Goal: Task Accomplishment & Management: Manage account settings

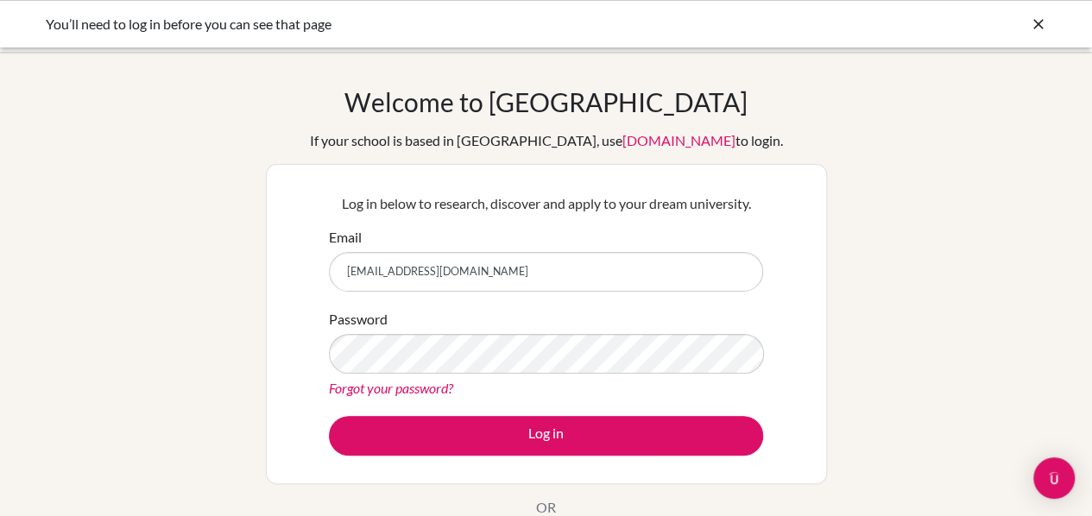
type input "[EMAIL_ADDRESS][DOMAIN_NAME]"
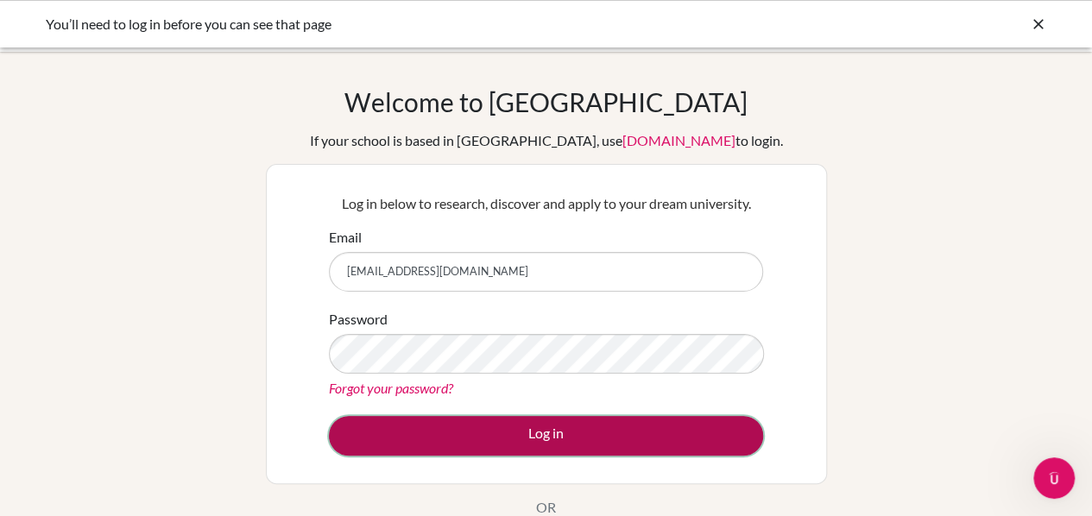
click at [470, 426] on button "Log in" at bounding box center [546, 436] width 434 height 40
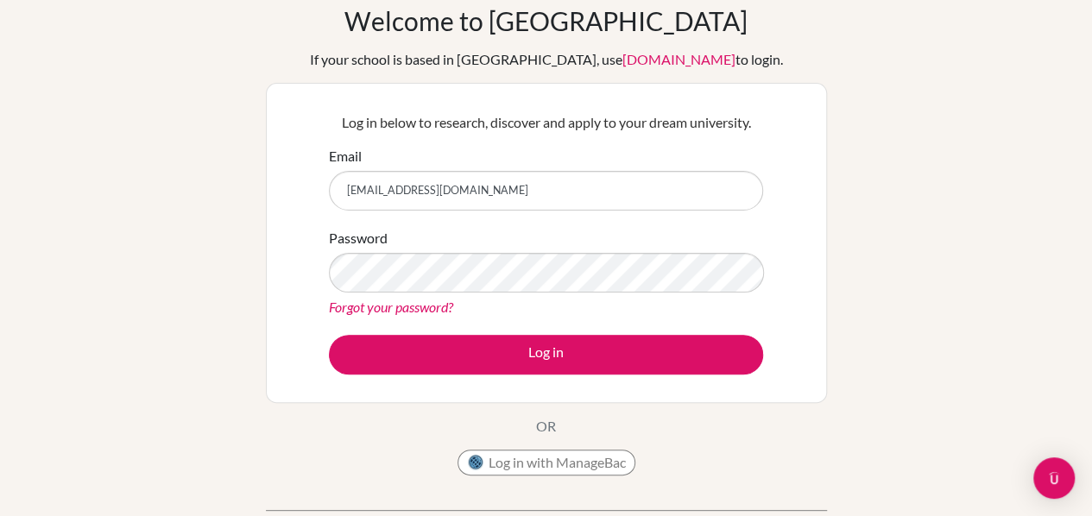
scroll to position [82, 0]
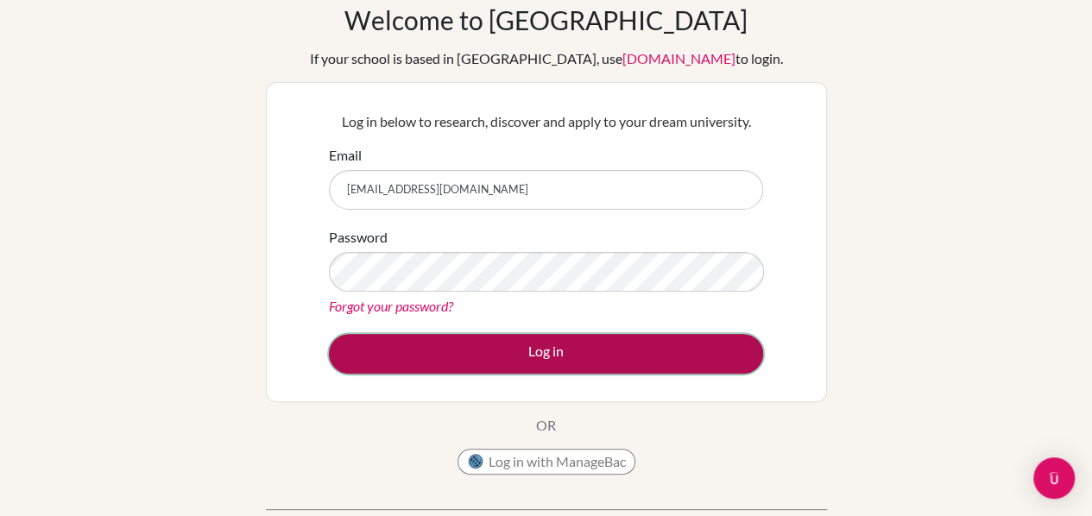
click at [486, 360] on button "Log in" at bounding box center [546, 354] width 434 height 40
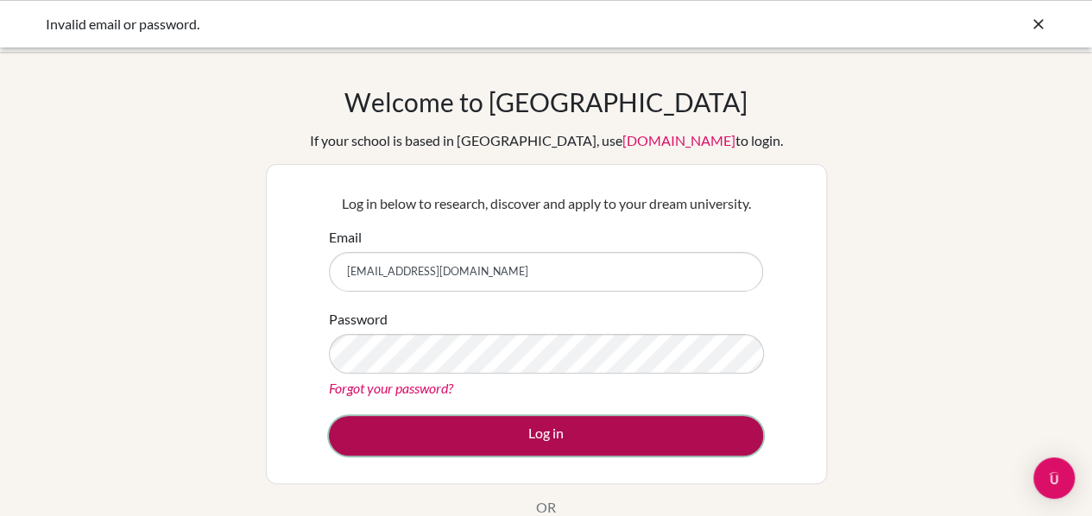
click at [481, 432] on button "Log in" at bounding box center [546, 436] width 434 height 40
click at [464, 421] on button "Log in" at bounding box center [546, 436] width 434 height 40
click at [452, 429] on button "Log in" at bounding box center [546, 436] width 434 height 40
click at [445, 418] on button "Log in" at bounding box center [546, 436] width 434 height 40
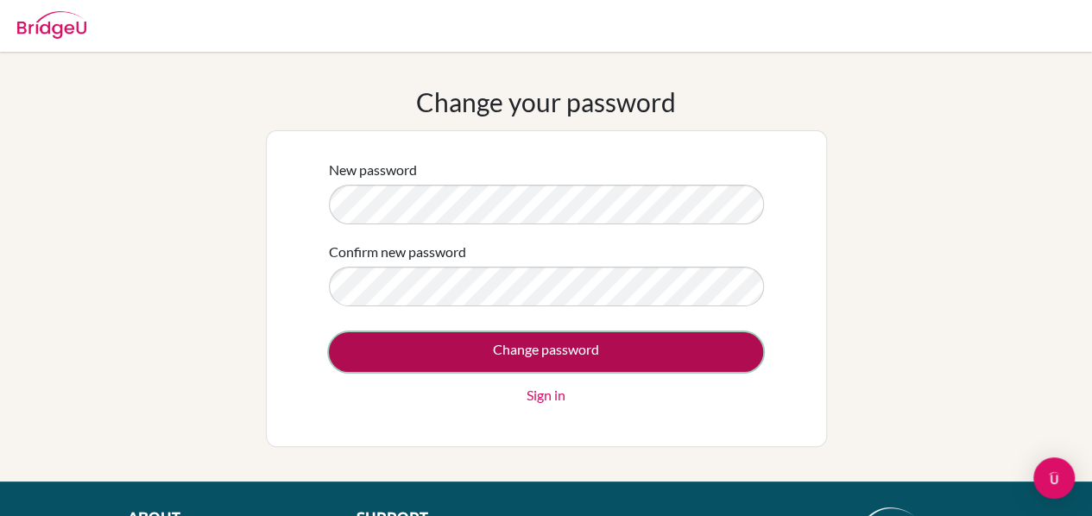
click at [515, 357] on input "Change password" at bounding box center [546, 352] width 434 height 40
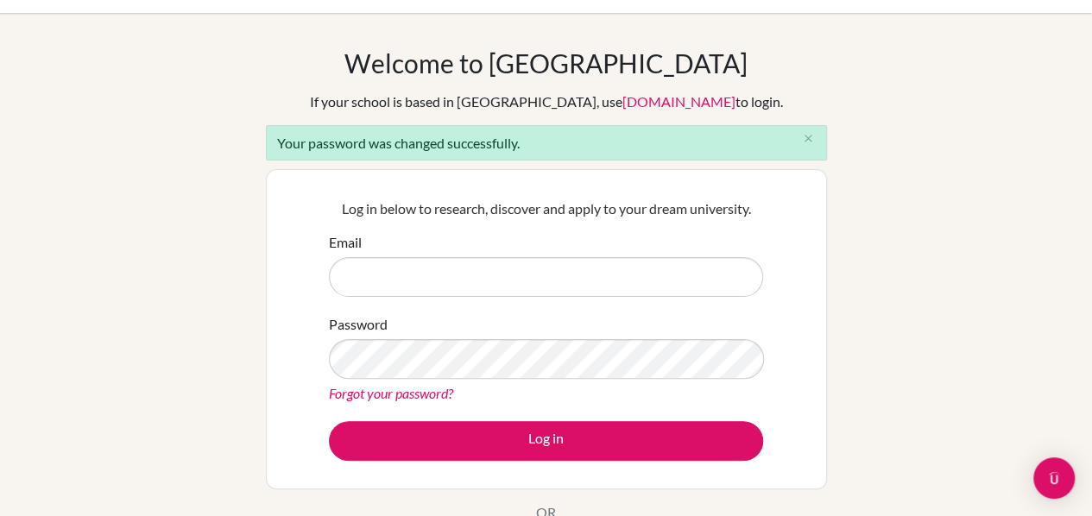
scroll to position [40, 0]
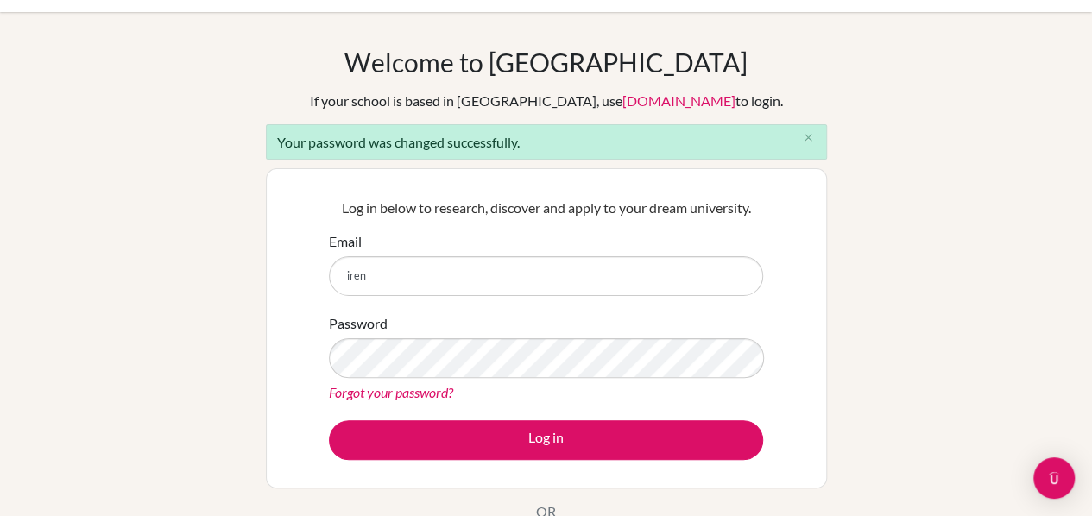
click at [329, 420] on button "Log in" at bounding box center [546, 440] width 434 height 40
type input "[PERSON_NAME][EMAIL_ADDRESS][DOMAIN_NAME]"
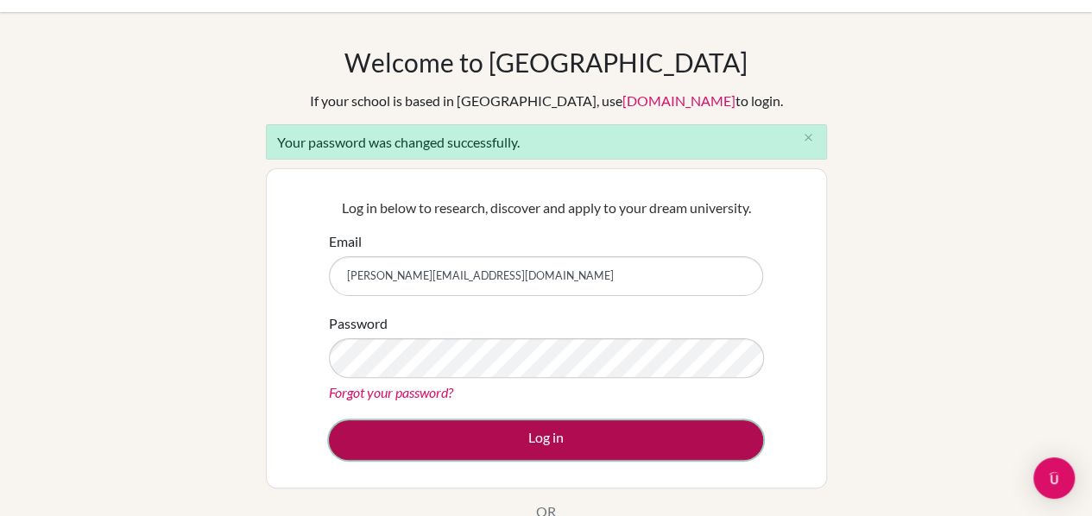
click at [502, 442] on button "Log in" at bounding box center [546, 440] width 434 height 40
